Goal: Use online tool/utility: Use online tool/utility

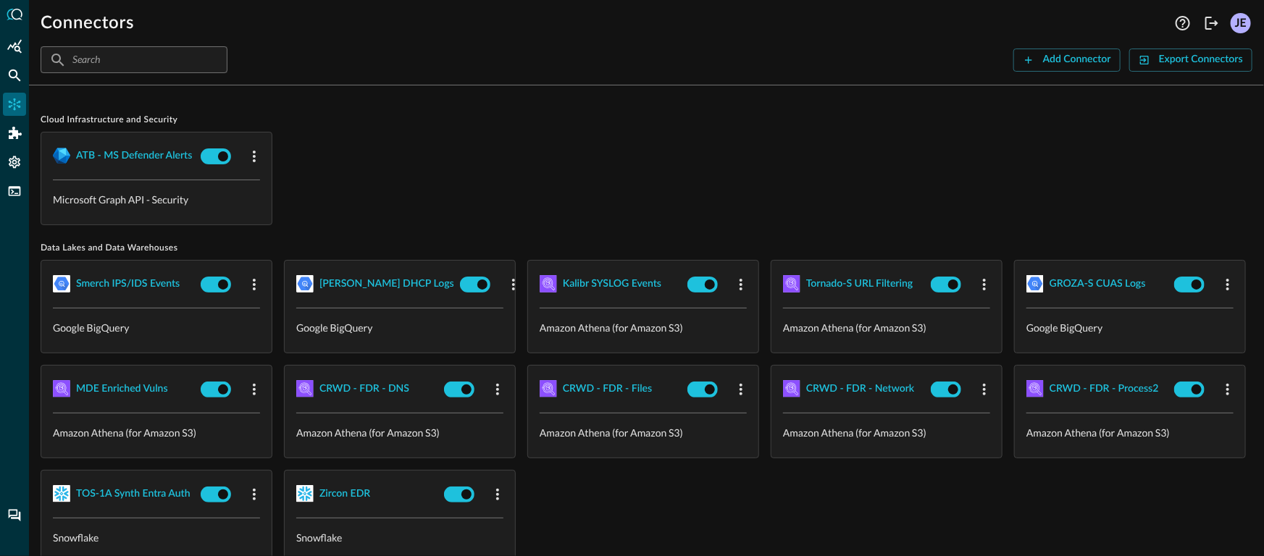
click at [460, 184] on div "ATB - MS Defender Alerts Microsoft Graph API - Security" at bounding box center [647, 178] width 1212 height 93
click at [547, 207] on div "ATB - MS Defender Alerts Microsoft Graph API - Security" at bounding box center [647, 178] width 1212 height 93
click at [642, 180] on div "ATB - MS Defender Alerts Microsoft Graph API - Security" at bounding box center [647, 178] width 1212 height 93
click at [431, 197] on div "ATB - MS Defender Alerts Microsoft Graph API - Security" at bounding box center [647, 178] width 1212 height 93
click at [14, 192] on icon "FSQL" at bounding box center [14, 191] width 14 height 14
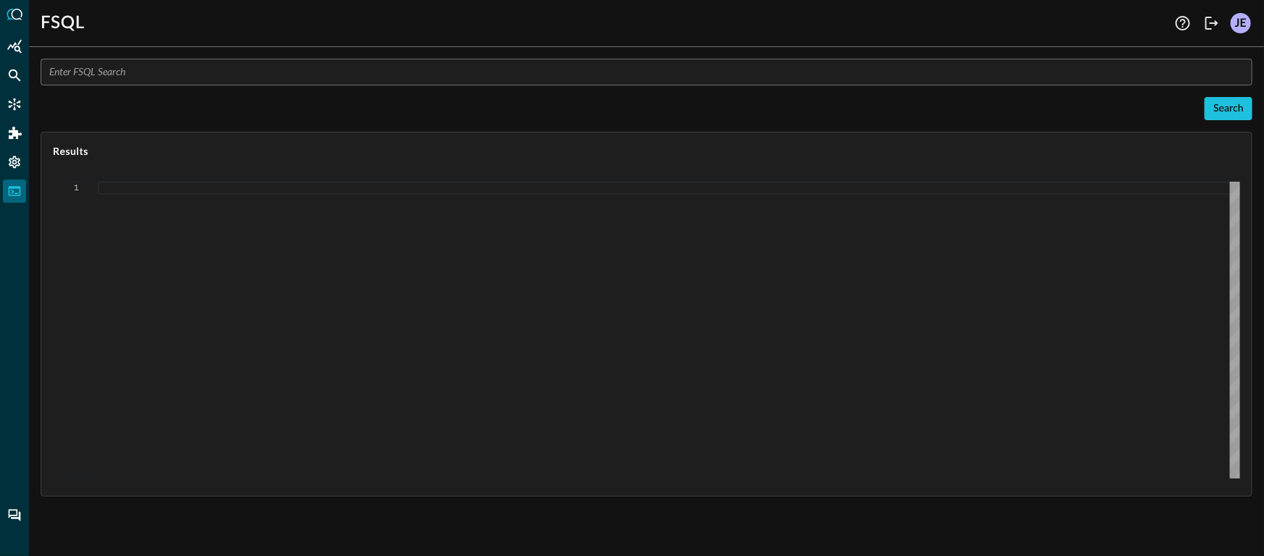
click at [274, 71] on input "text" at bounding box center [650, 72] width 1203 height 27
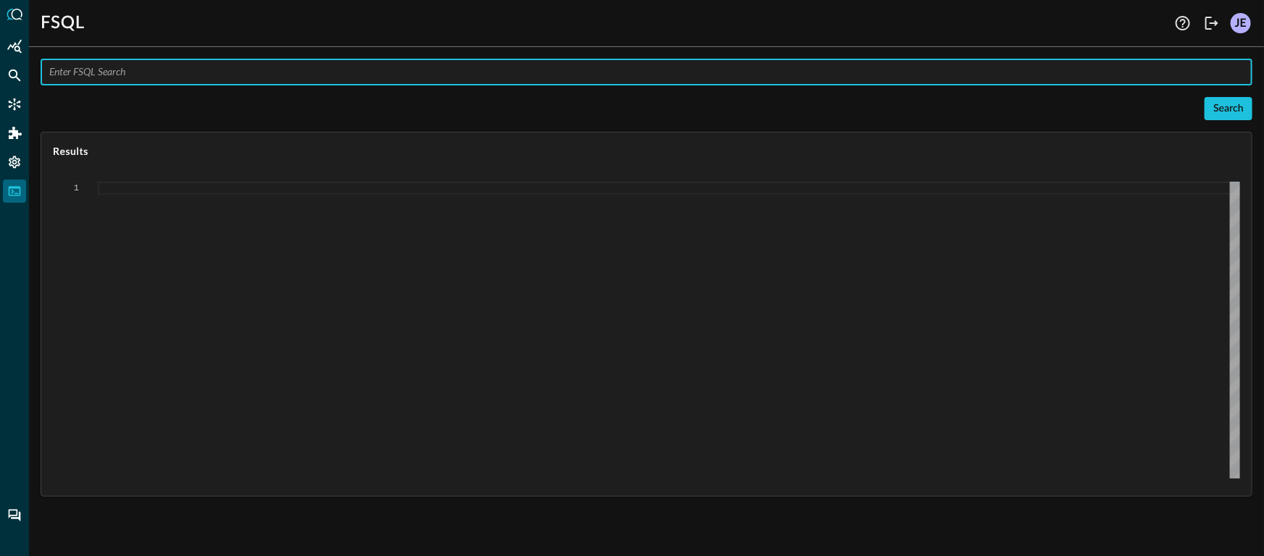
paste input "QUERY (detection_finding + process_activity).[DOMAIN_NAME], (detection_finding …"
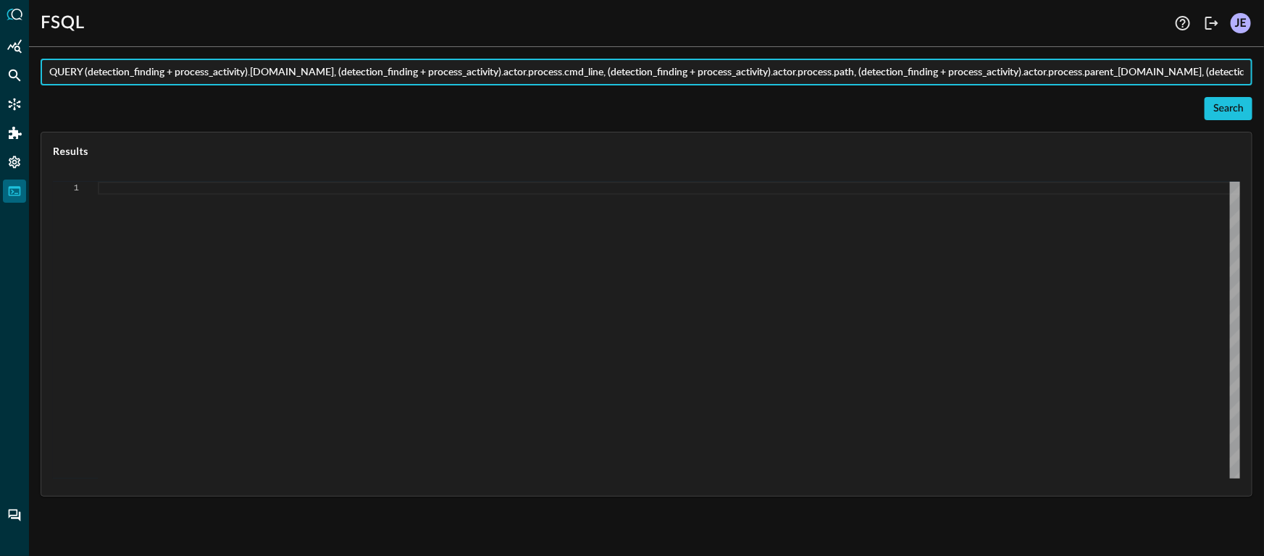
scroll to position [0, 1308]
type input "QUERY (detection_finding + process_activity).[DOMAIN_NAME], (detection_finding …"
click at [1234, 114] on div "Search" at bounding box center [1228, 109] width 30 height 18
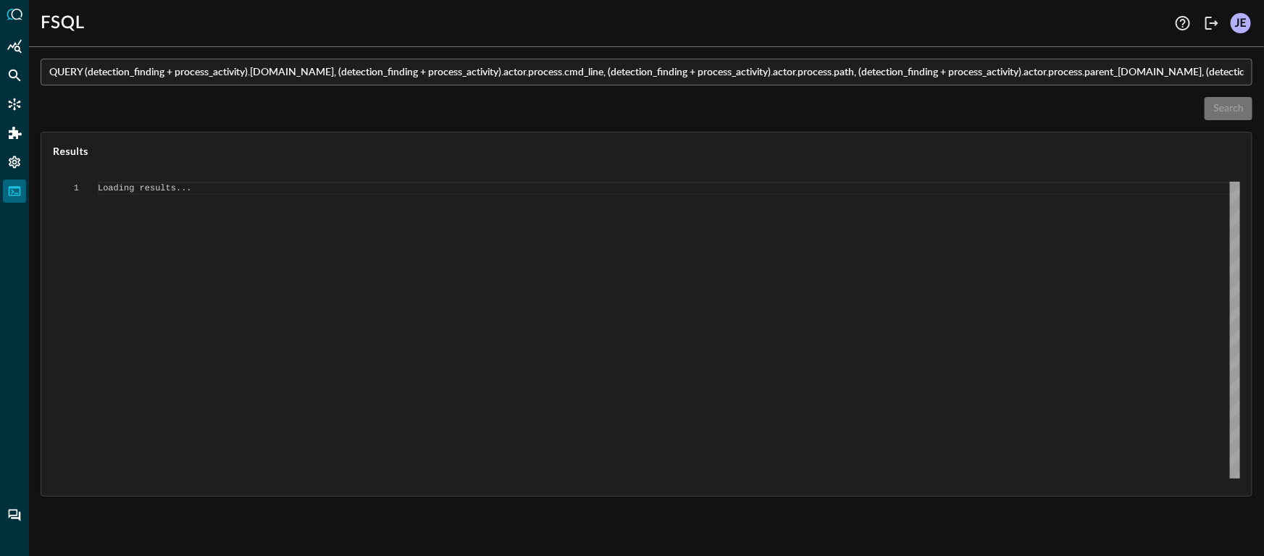
type textarea "{ "response": [ "Error invoking FSQL: TypeError: network error" ] }"
click at [793, 79] on input "QUERY (detection_finding + process_activity).[DOMAIN_NAME], (detection_finding …" at bounding box center [650, 72] width 1203 height 27
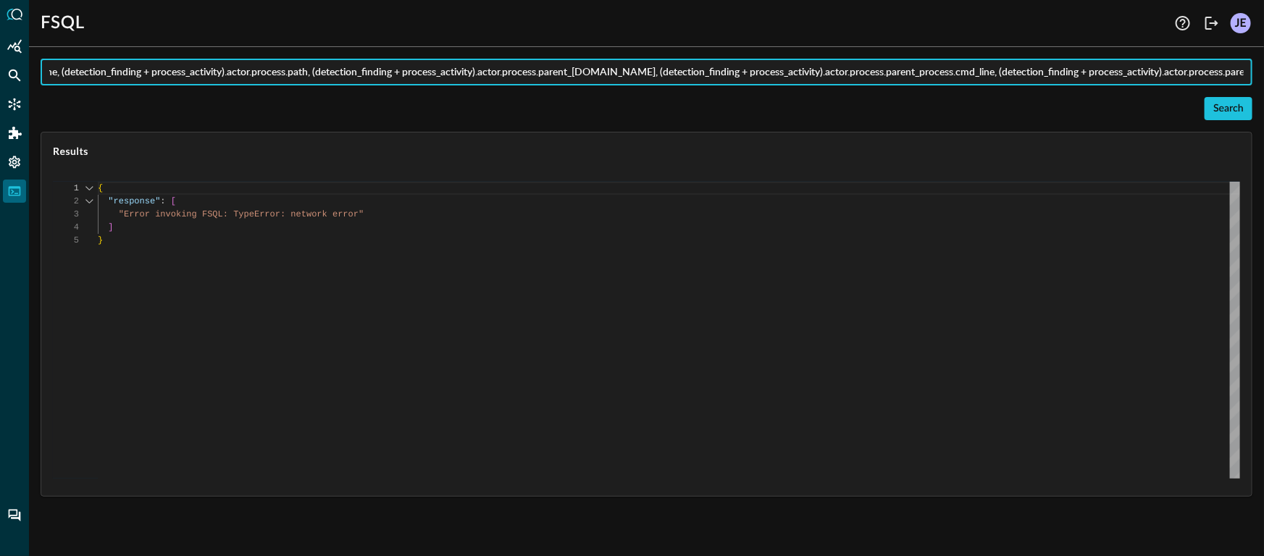
scroll to position [0, 764]
drag, startPoint x: 782, startPoint y: 72, endPoint x: 1264, endPoint y: 73, distance: 481.6
click at [1263, 73] on div "QUERY (detection_finding + process_activity).[DOMAIN_NAME], (detection_finding …" at bounding box center [646, 307] width 1235 height 497
click at [1089, 69] on input "QUERY (detection_finding + process_activity).[DOMAIN_NAME], (detection_finding …" at bounding box center [650, 72] width 1203 height 27
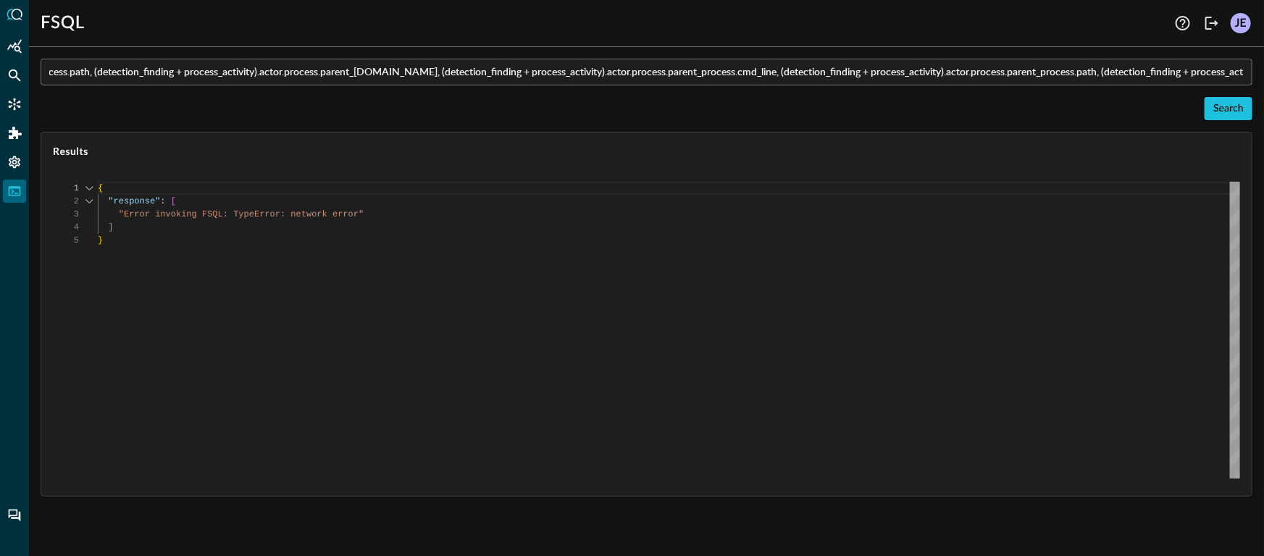
scroll to position [0, 0]
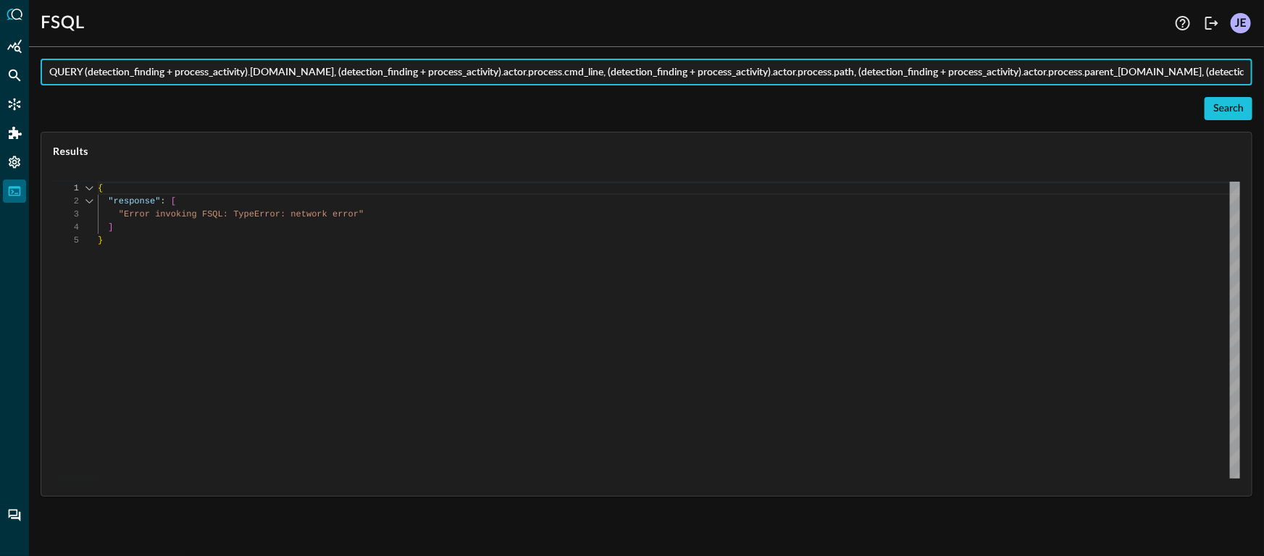
click at [710, 77] on input "QUERY (detection_finding + process_activity).[DOMAIN_NAME], (detection_finding …" at bounding box center [650, 72] width 1203 height 27
paste input "FROM 'Zircon EDR, CRWD - FDR - Process2, ATB - MDE'"
type input "QUERY (detection_finding + process_activity).[DOMAIN_NAME], (detection_finding …"
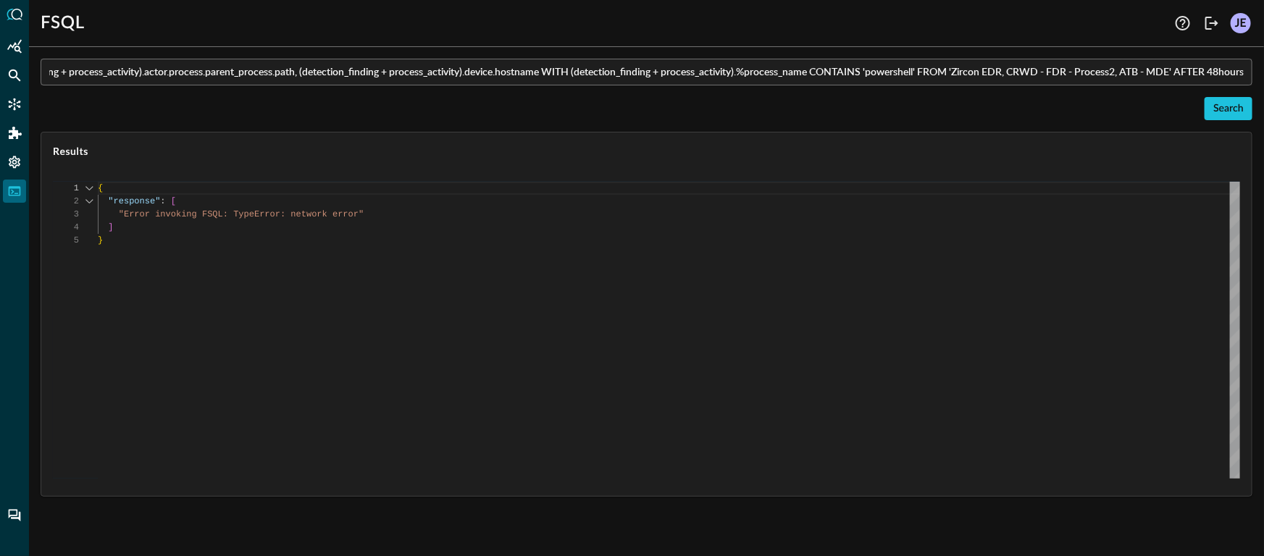
scroll to position [0, 0]
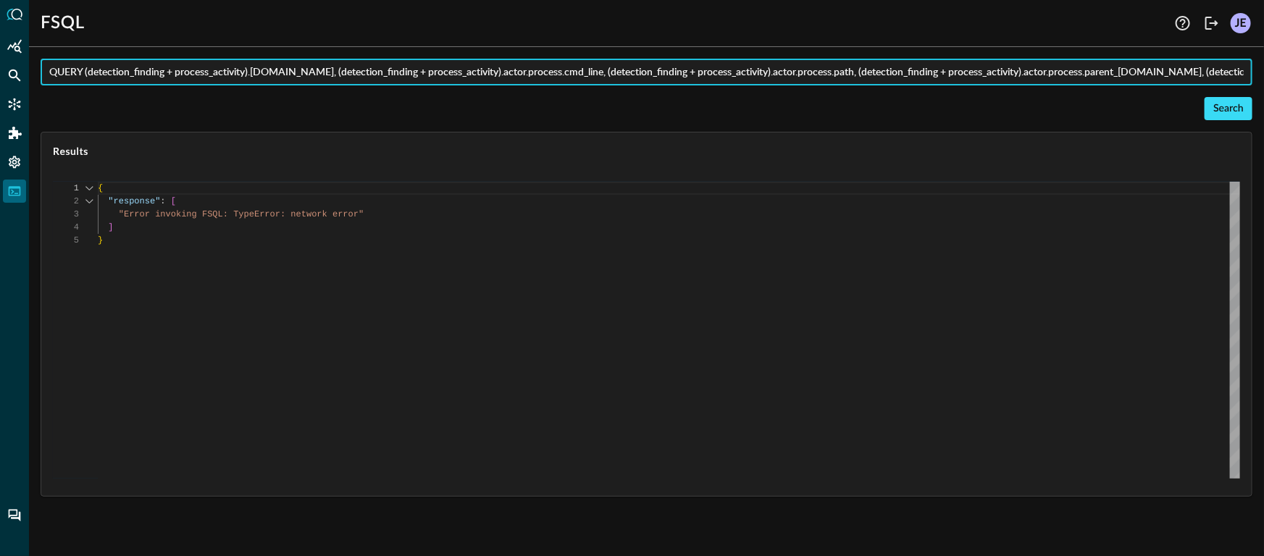
click at [1214, 112] on div "Search" at bounding box center [1228, 109] width 30 height 18
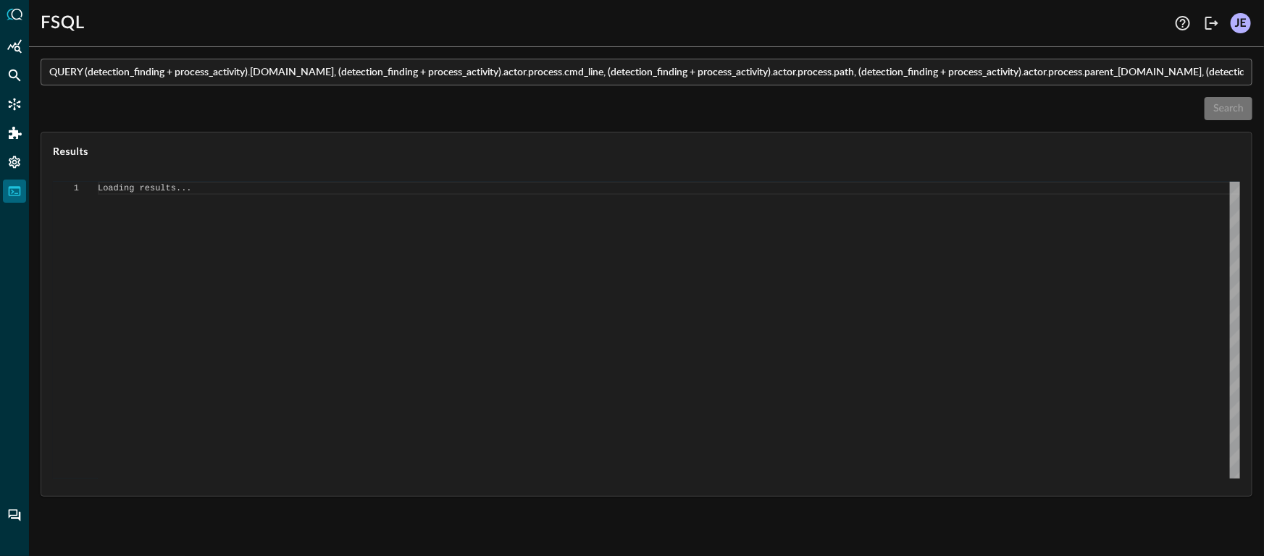
type textarea "{ "response": [ { "status": "connected" }, { "command": "QUERY" }, { "search_id…"
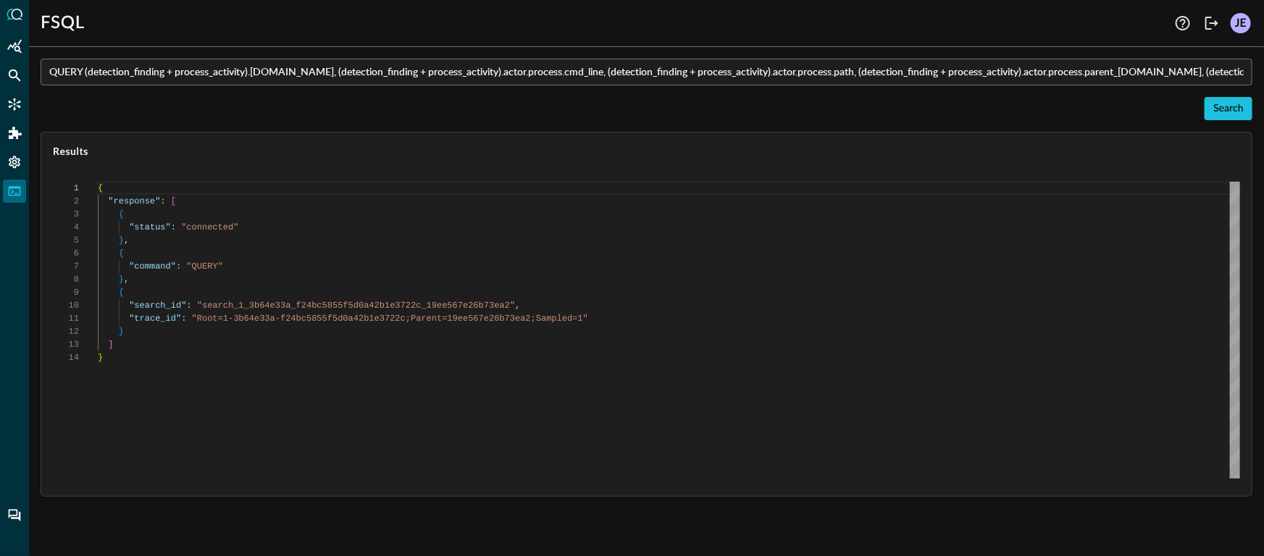
scroll to position [130, 0]
